Goal: Information Seeking & Learning: Compare options

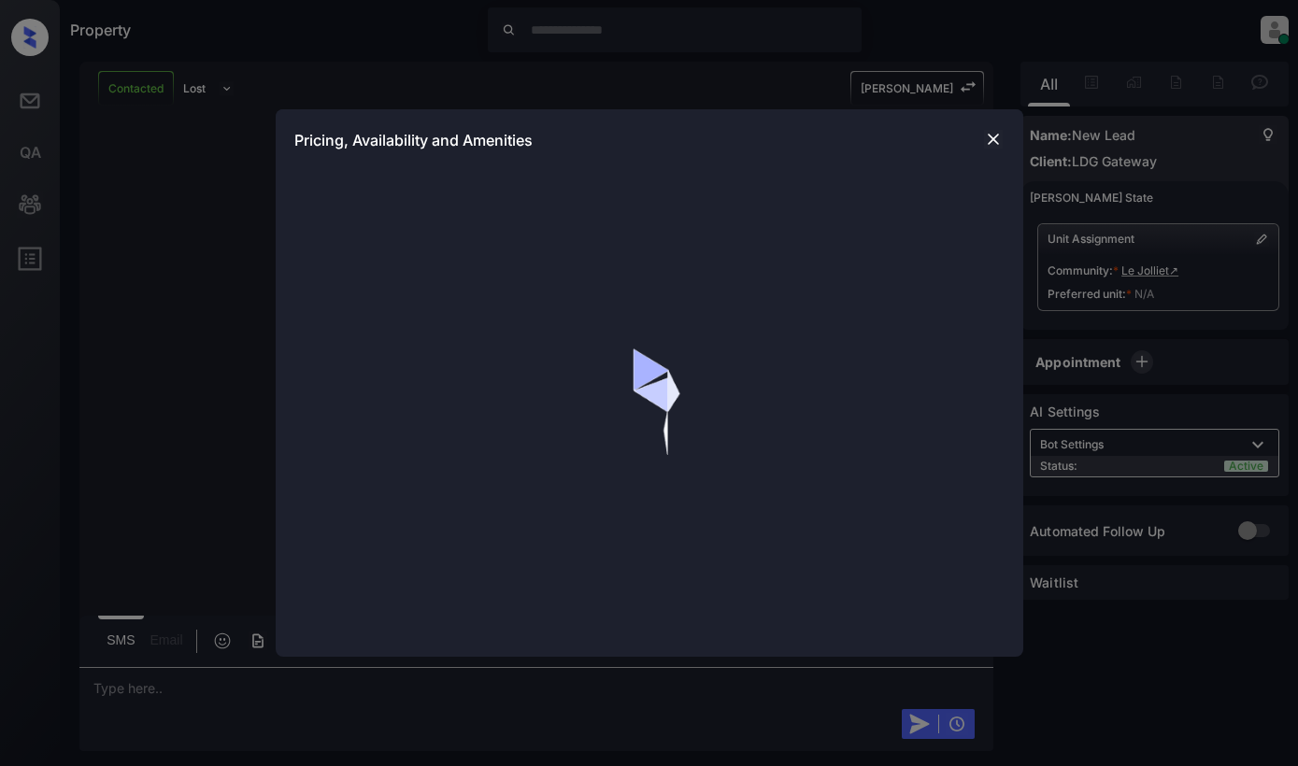
scroll to position [2947, 0]
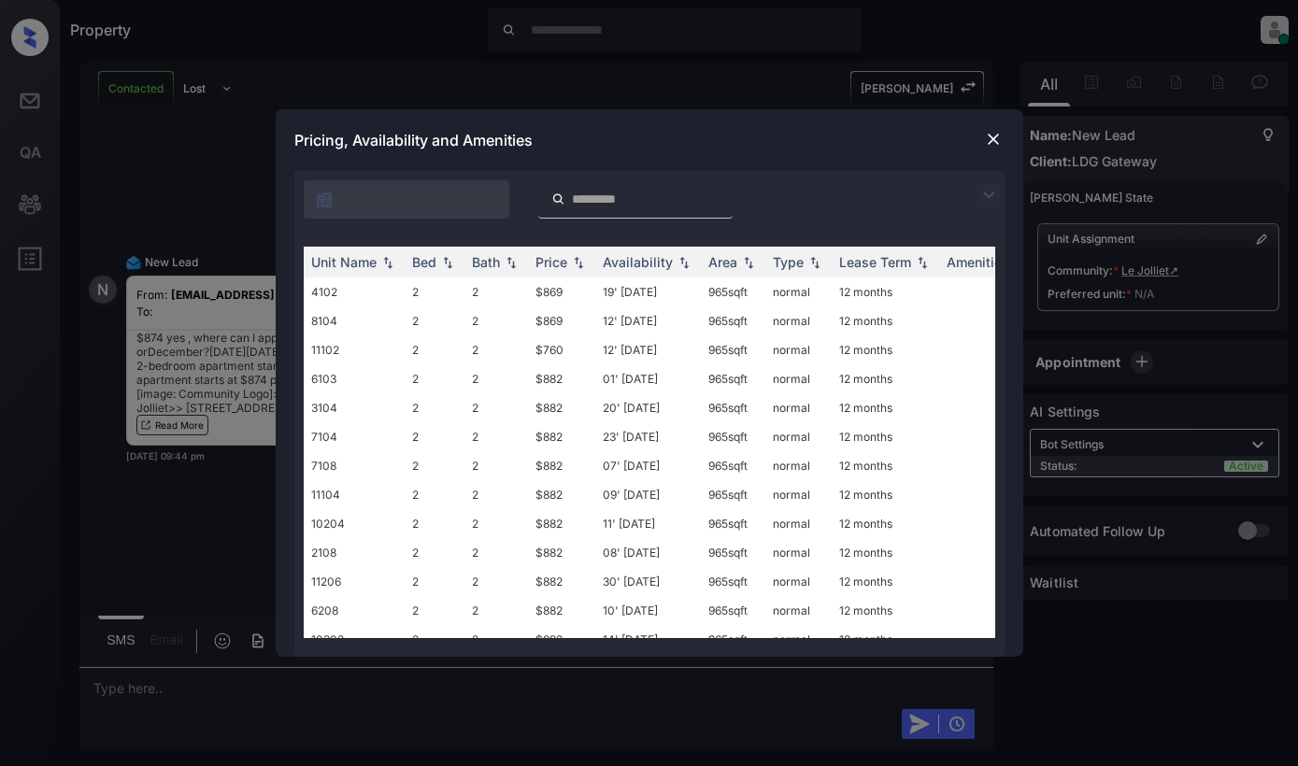
click at [987, 193] on img at bounding box center [988, 195] width 22 height 22
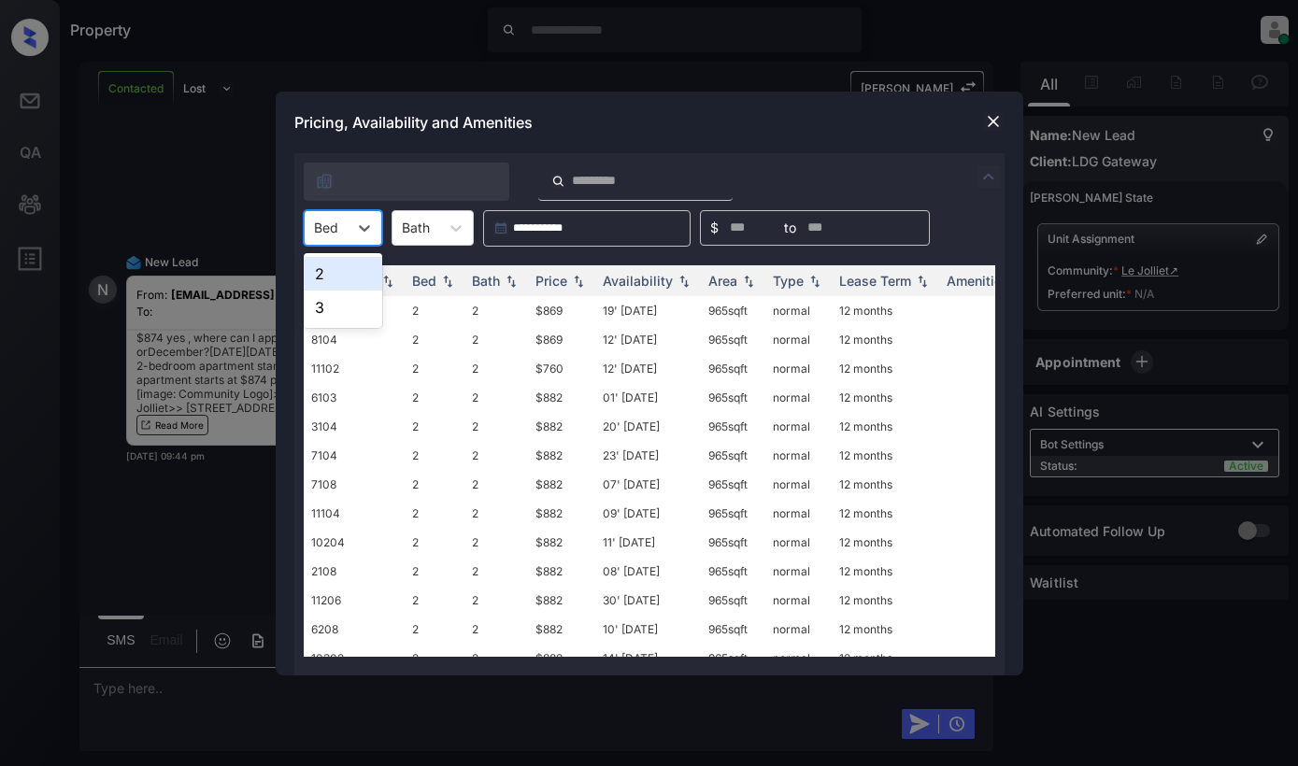
click at [317, 239] on div "Bed" at bounding box center [326, 227] width 43 height 27
click at [339, 305] on div "3" at bounding box center [343, 308] width 78 height 34
click at [558, 276] on div "Price" at bounding box center [551, 281] width 32 height 16
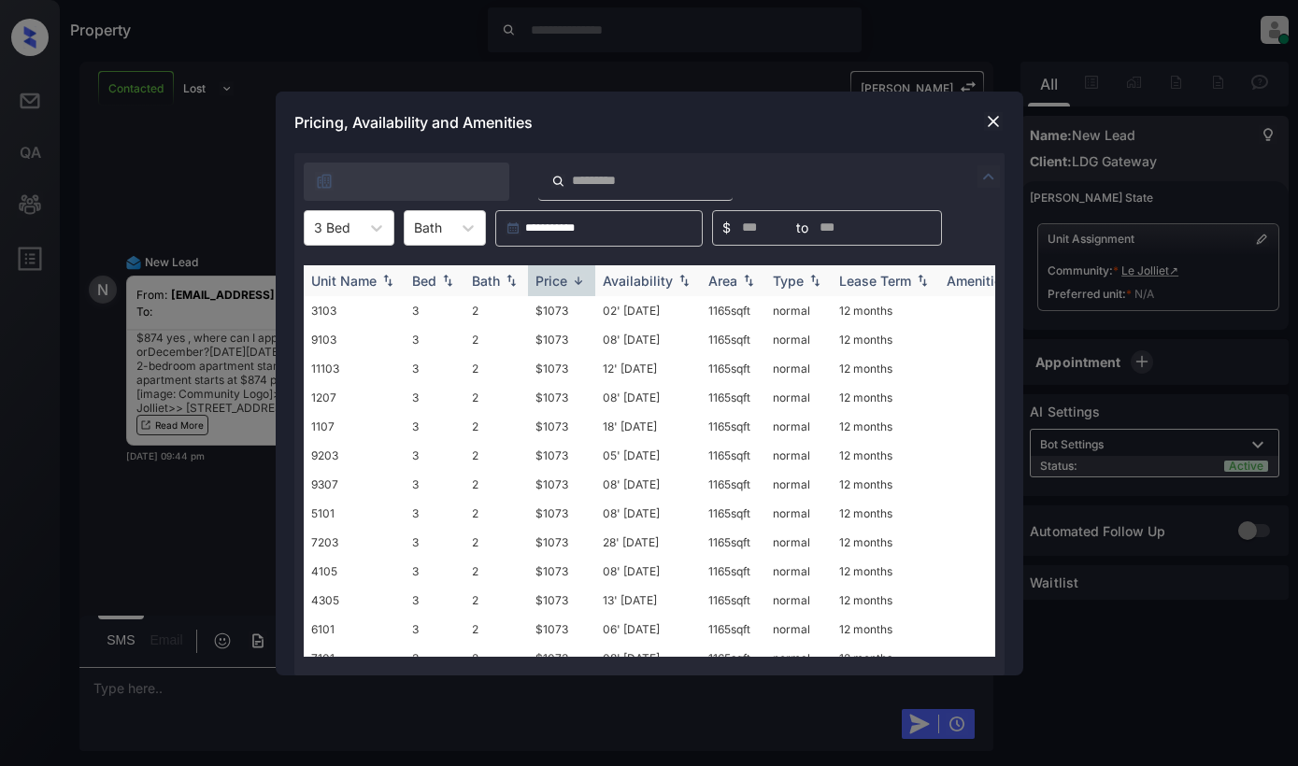
click at [558, 276] on div "Price" at bounding box center [551, 281] width 32 height 16
click at [678, 269] on th "Availability" at bounding box center [648, 280] width 106 height 31
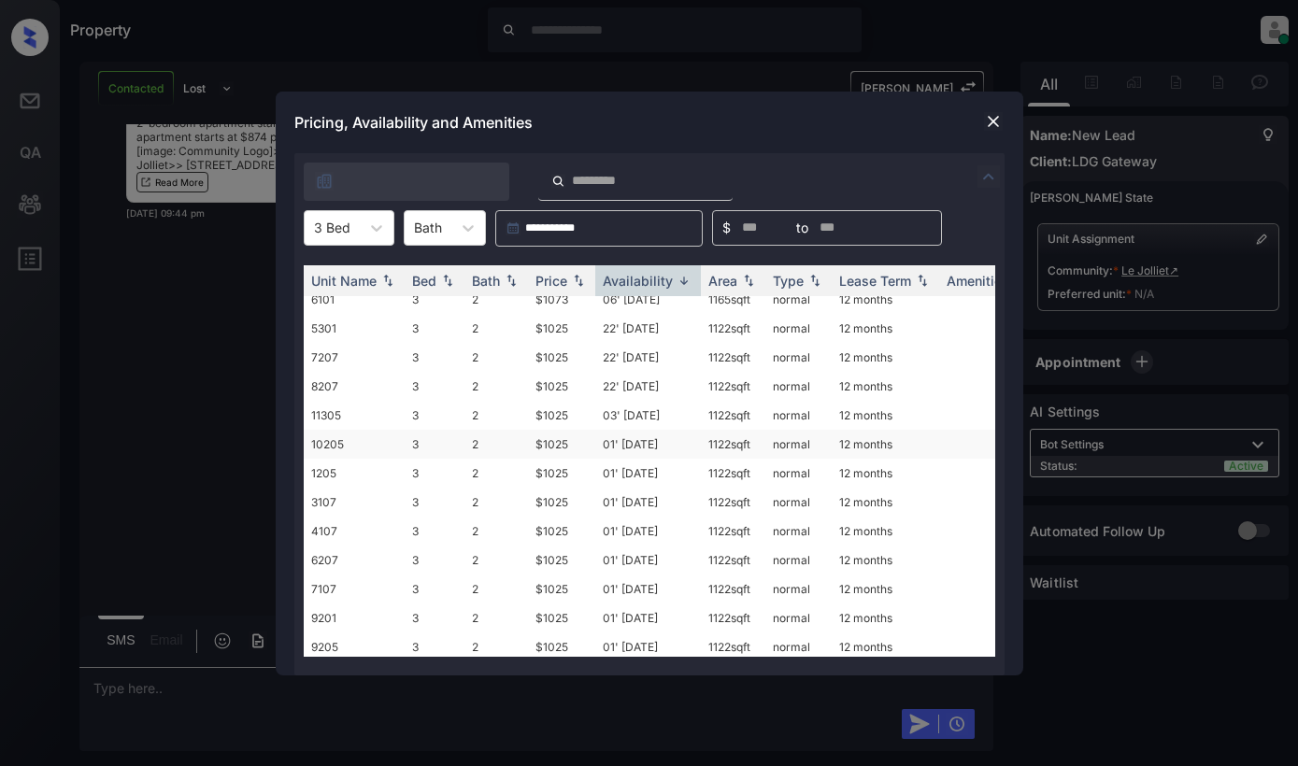
scroll to position [467, 0]
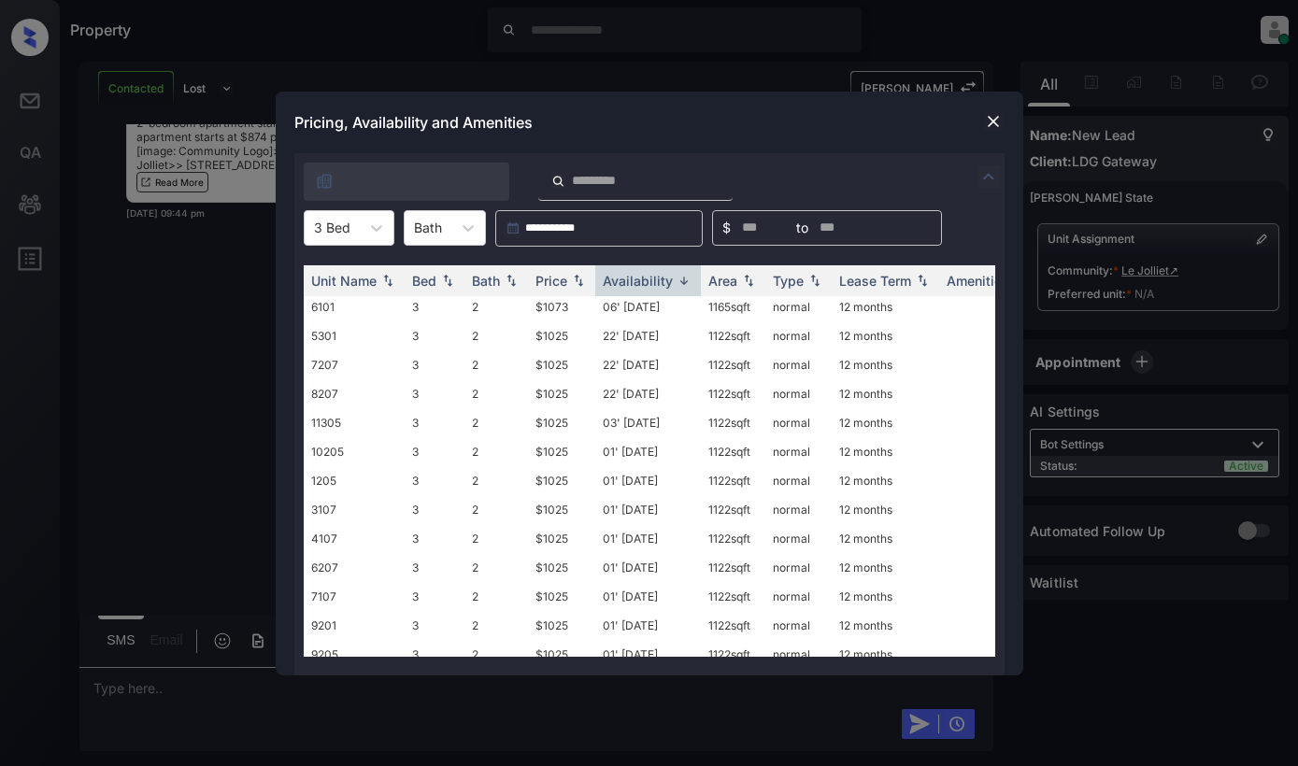
click at [990, 121] on img at bounding box center [993, 121] width 19 height 19
